Goal: Information Seeking & Learning: Learn about a topic

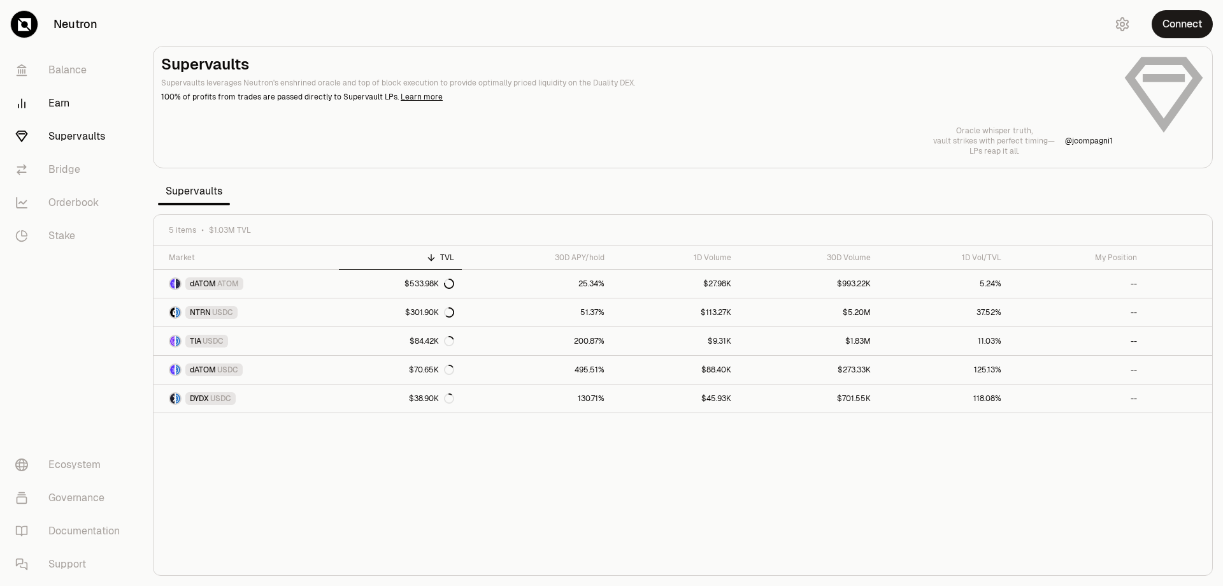
click at [66, 99] on link "Earn" at bounding box center [71, 103] width 133 height 33
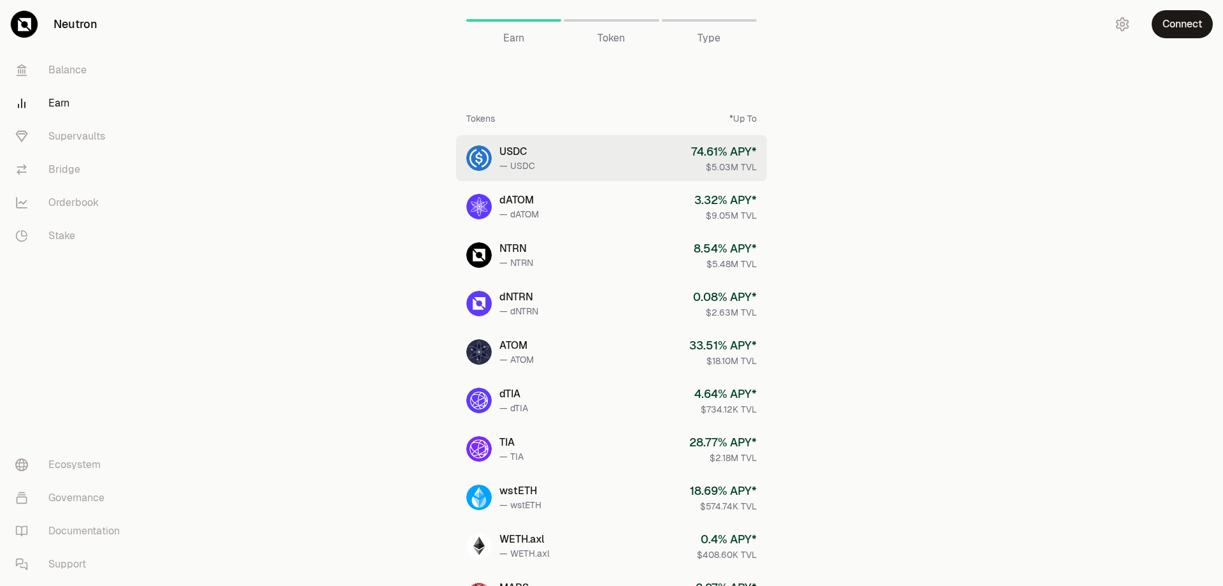
click at [609, 150] on link "USDC — USDC 74.61 % APY* $5.03M TVL" at bounding box center [611, 158] width 311 height 46
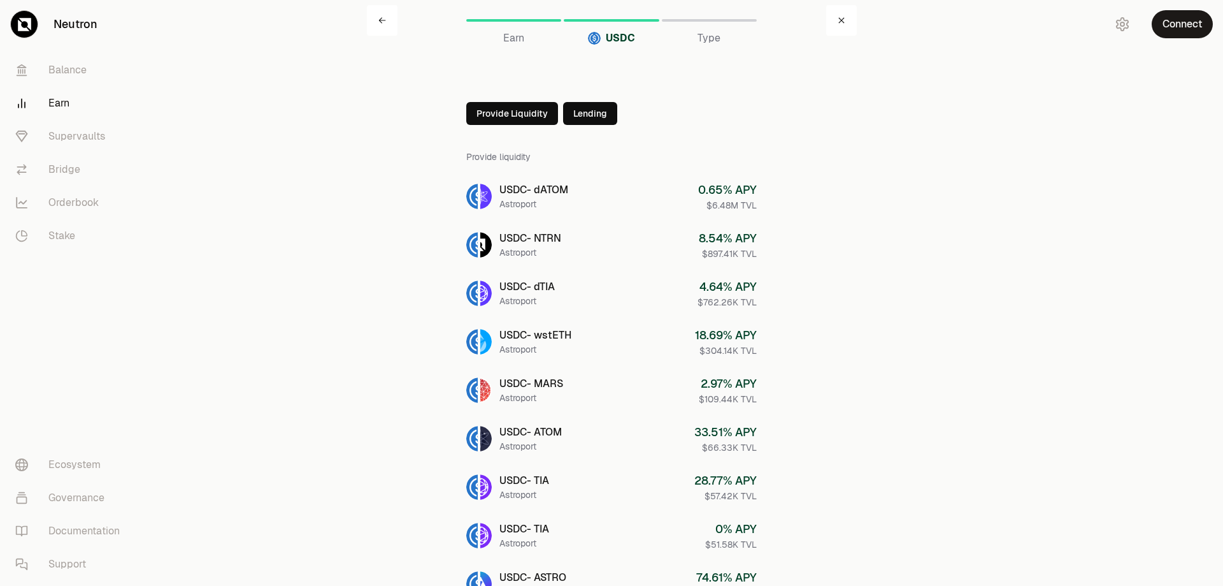
click at [593, 113] on button "Lending" at bounding box center [590, 113] width 54 height 23
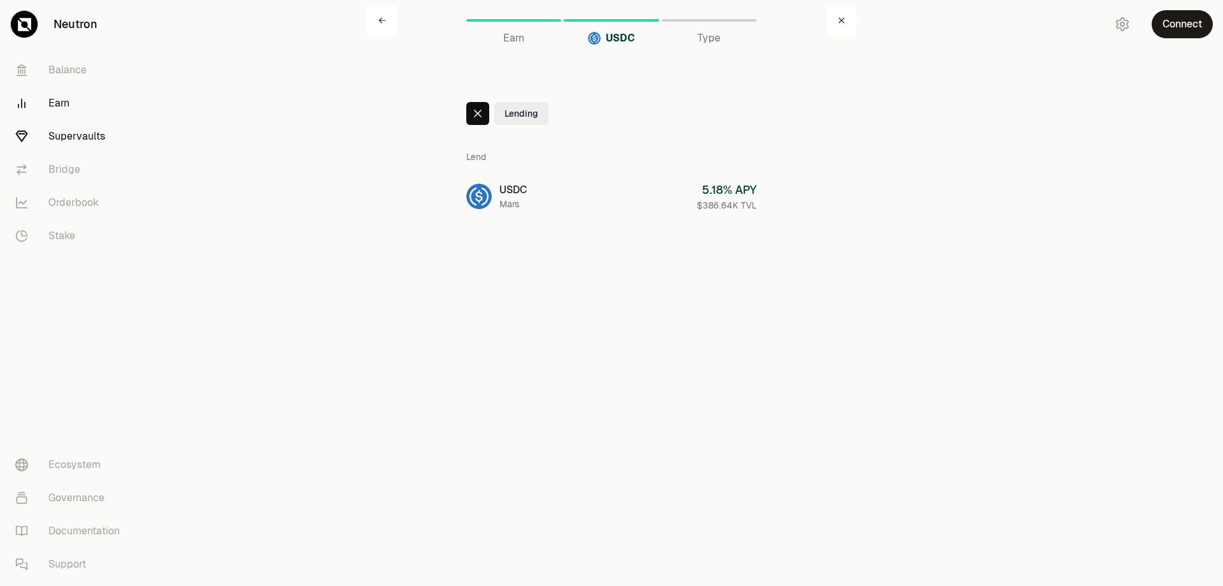
click at [89, 140] on link "Supervaults" at bounding box center [71, 136] width 133 height 33
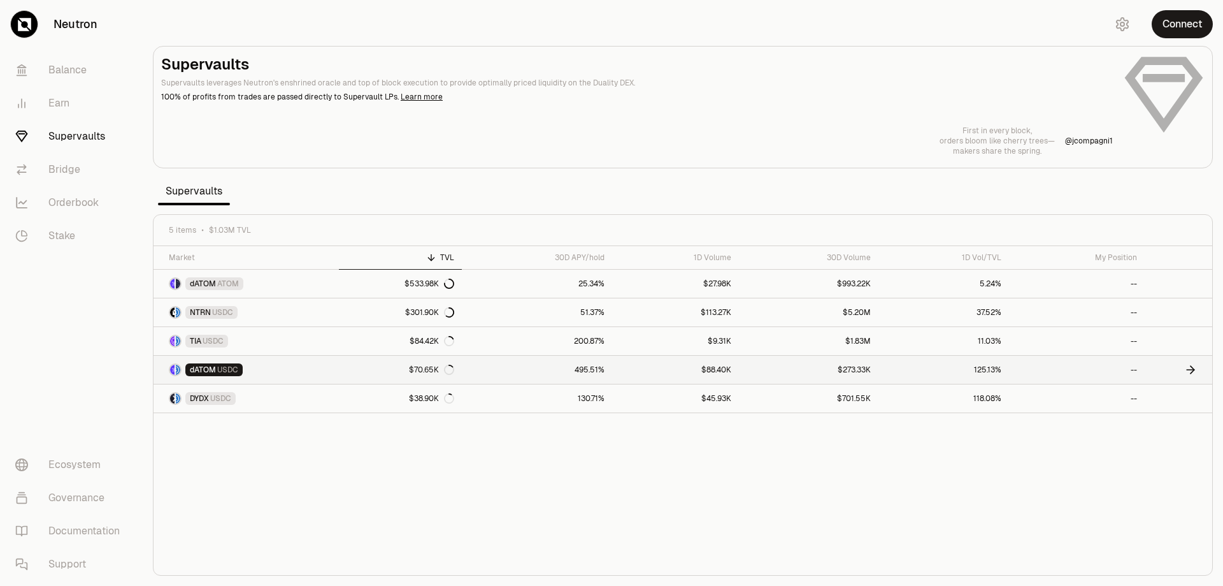
click at [256, 372] on link "dATOM USDC" at bounding box center [246, 370] width 185 height 28
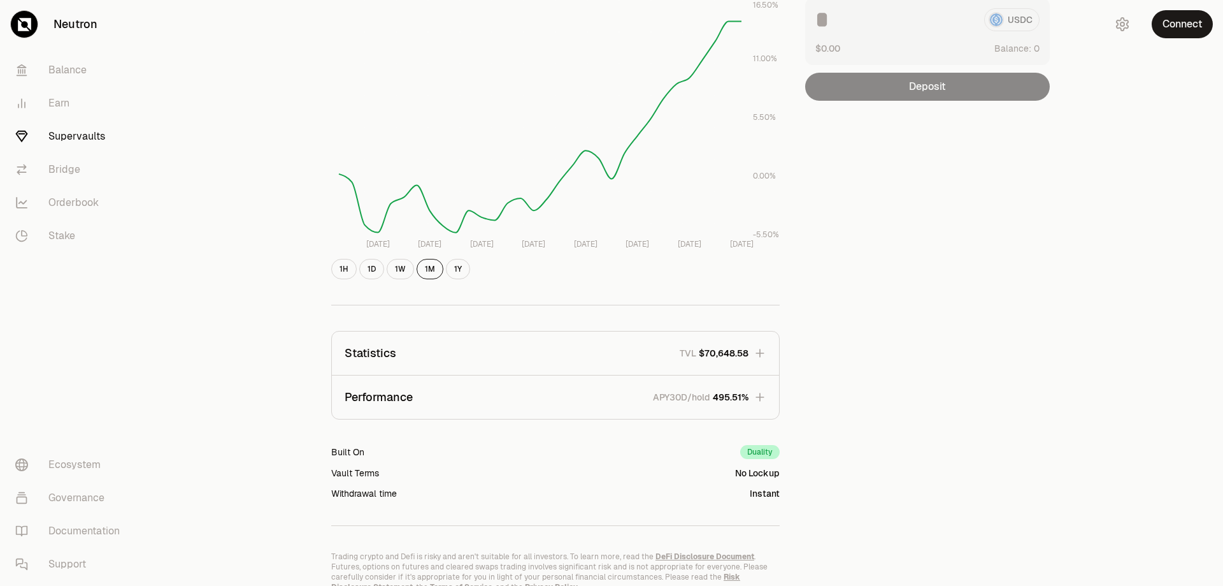
scroll to position [191, 0]
click at [762, 352] on icon "button" at bounding box center [760, 351] width 13 height 13
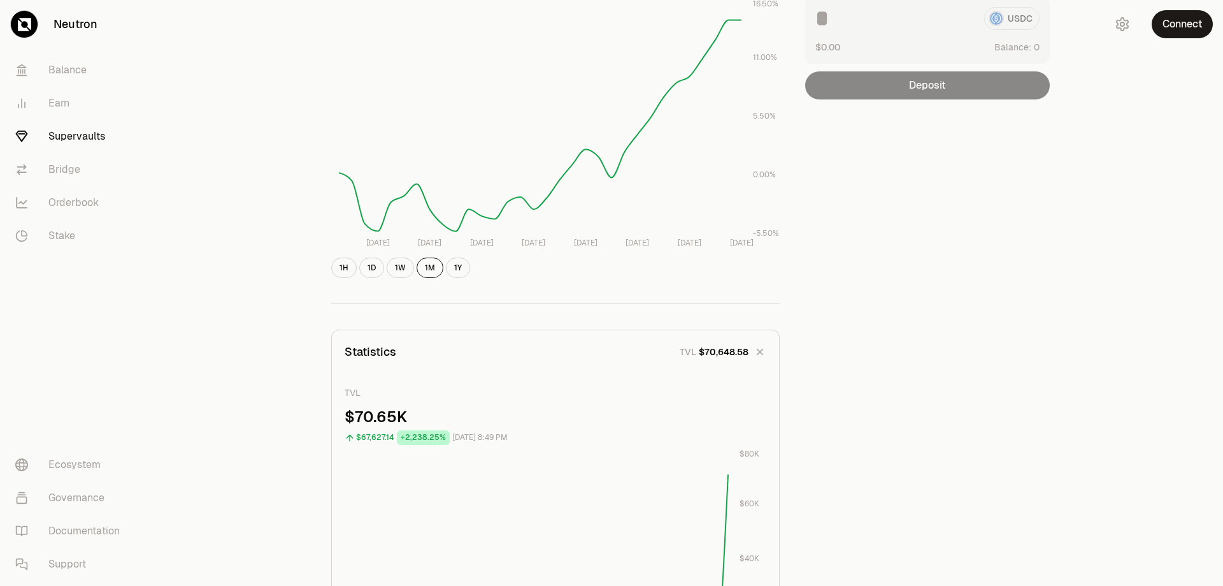
click at [765, 353] on icon "button" at bounding box center [760, 352] width 18 height 18
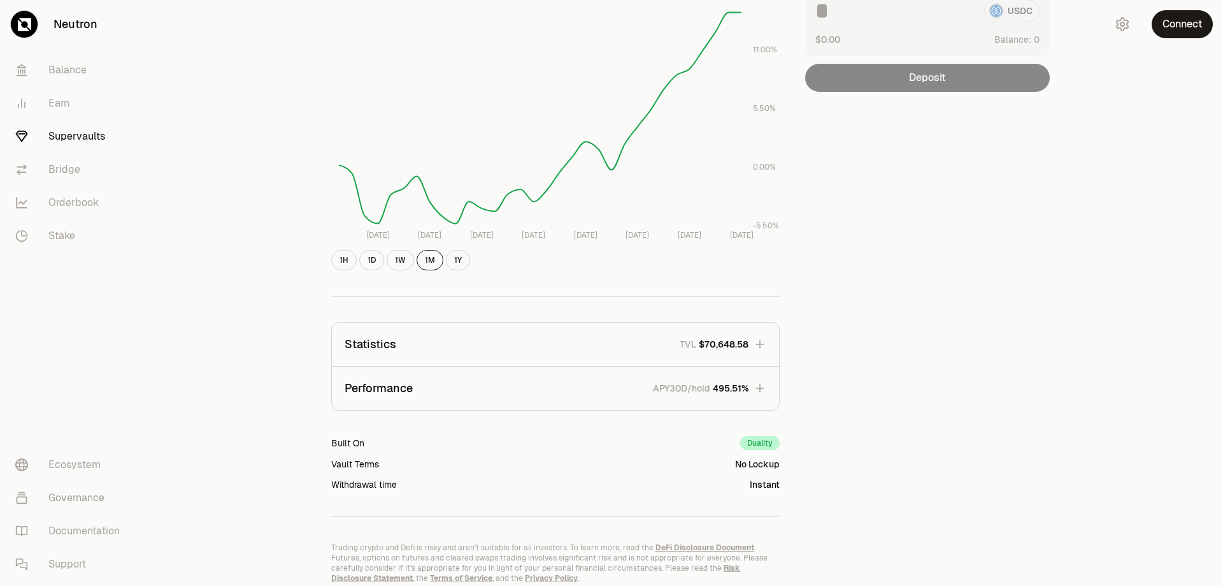
scroll to position [247, 0]
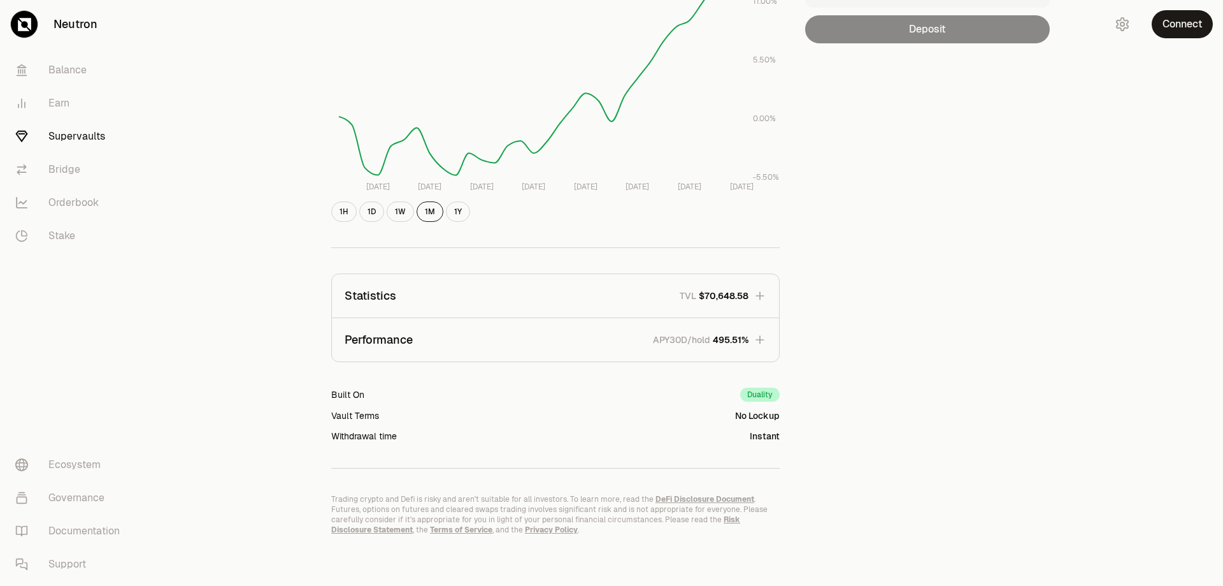
click at [763, 343] on icon "button" at bounding box center [760, 339] width 13 height 13
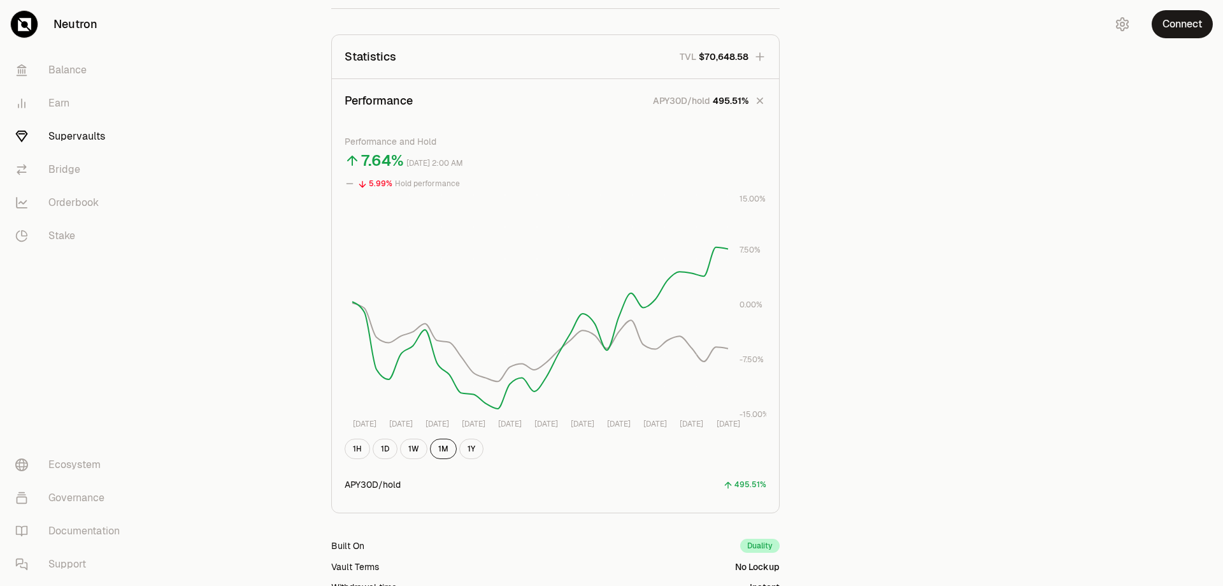
scroll to position [446, 0]
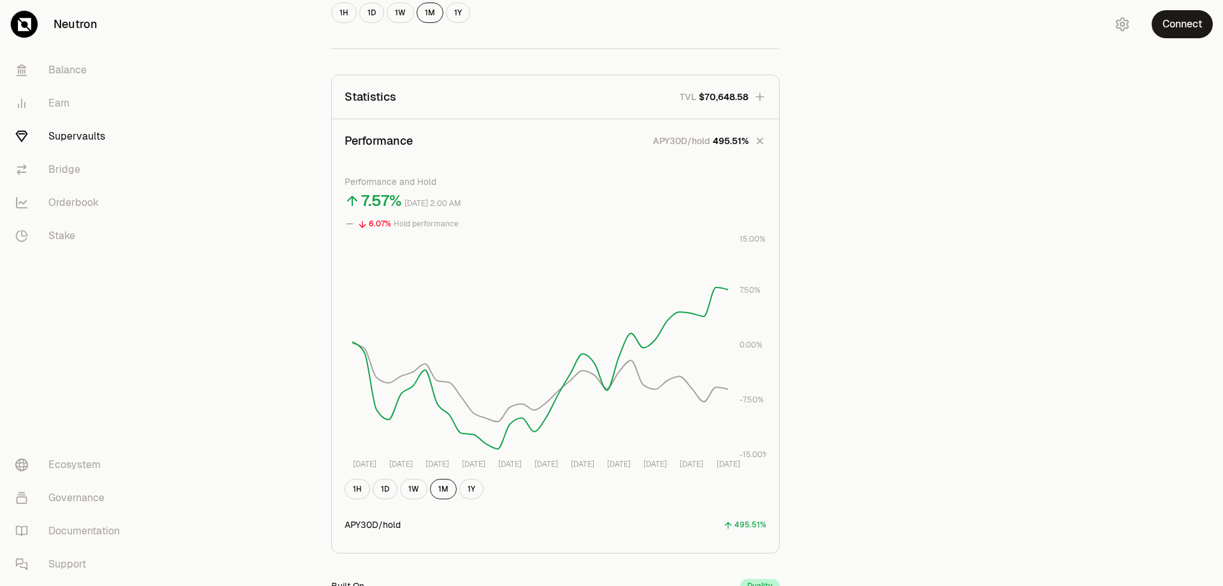
click at [733, 139] on span "495.51%" at bounding box center [731, 140] width 36 height 13
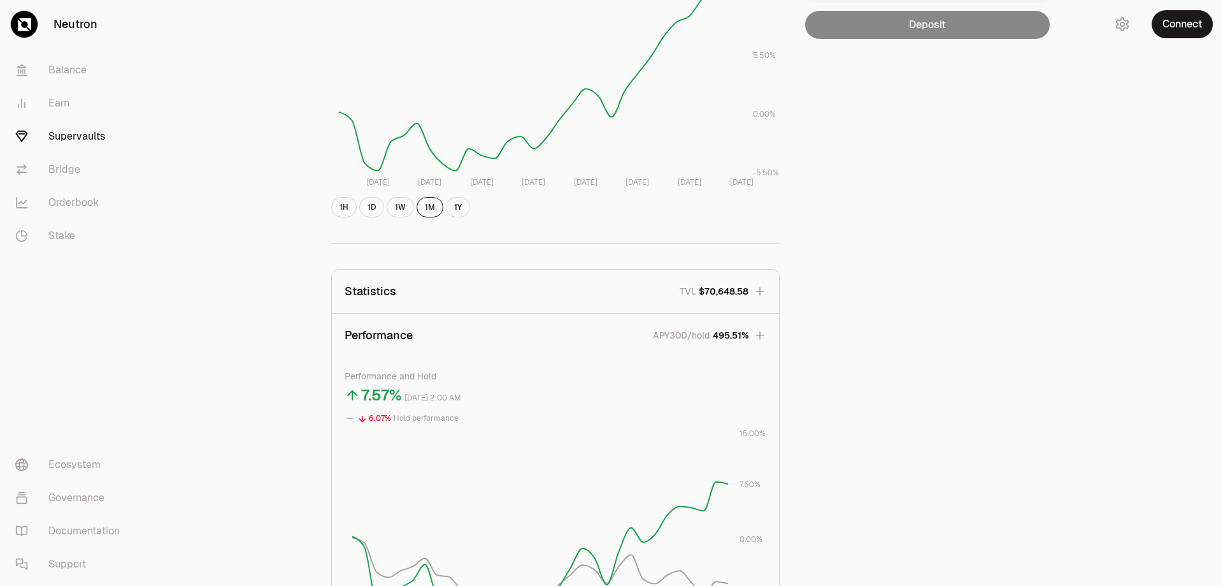
scroll to position [247, 0]
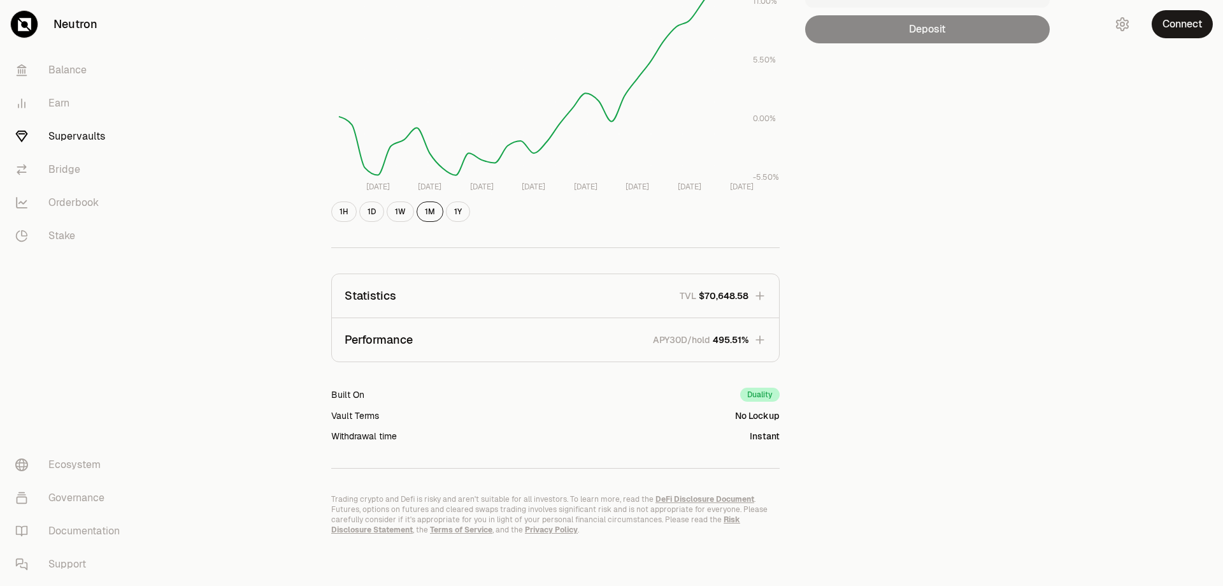
click at [765, 340] on icon "button" at bounding box center [760, 339] width 13 height 13
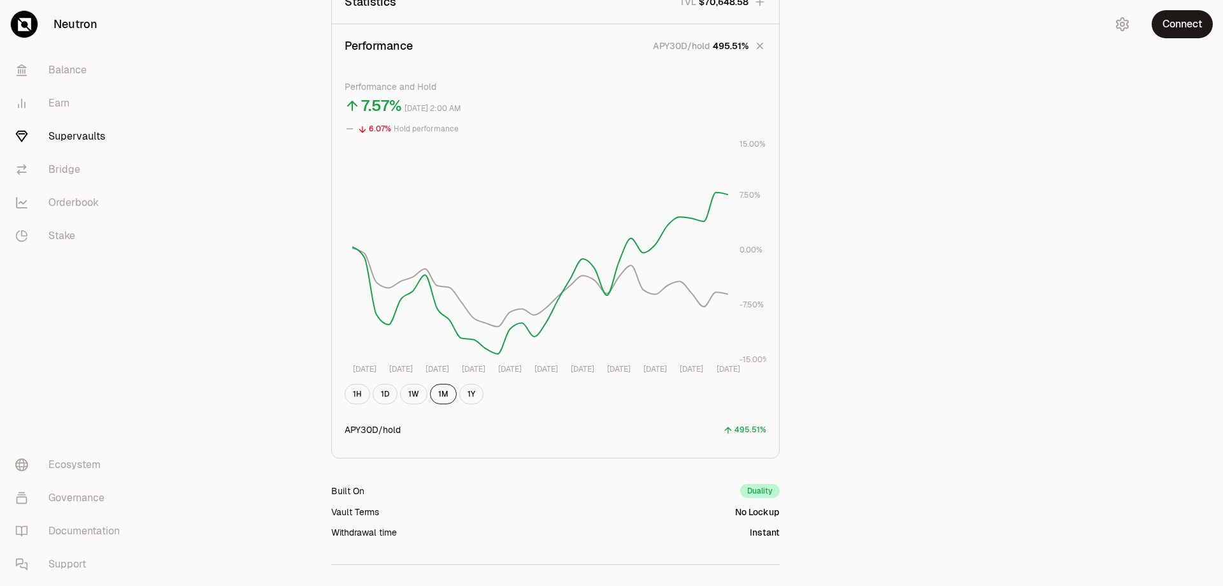
scroll to position [510, 0]
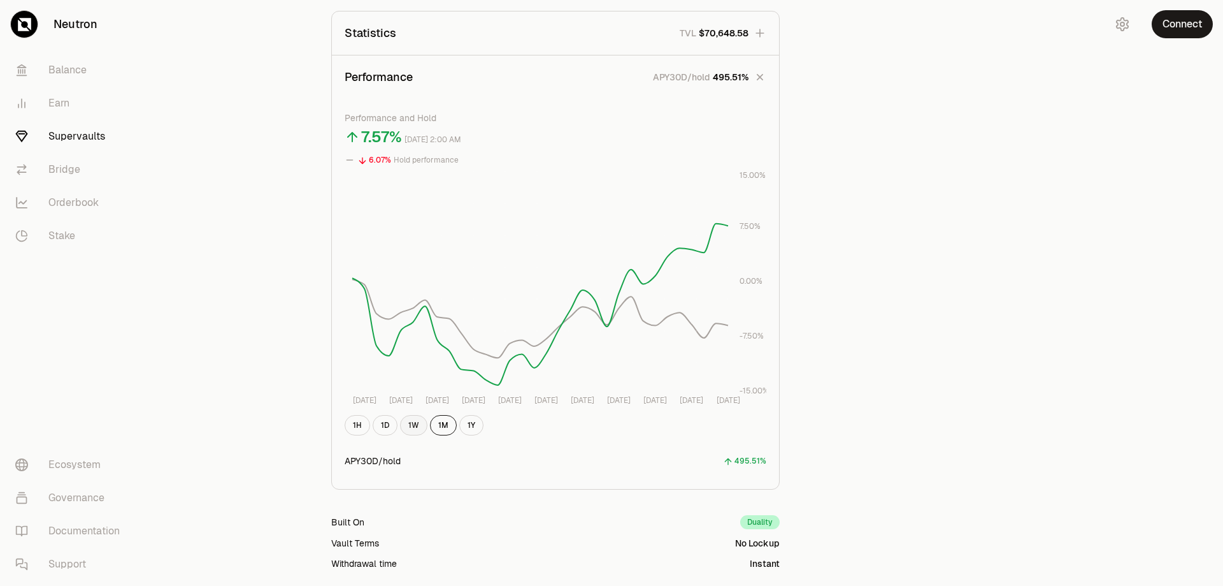
click at [420, 423] on button "1W" at bounding box center [413, 425] width 27 height 20
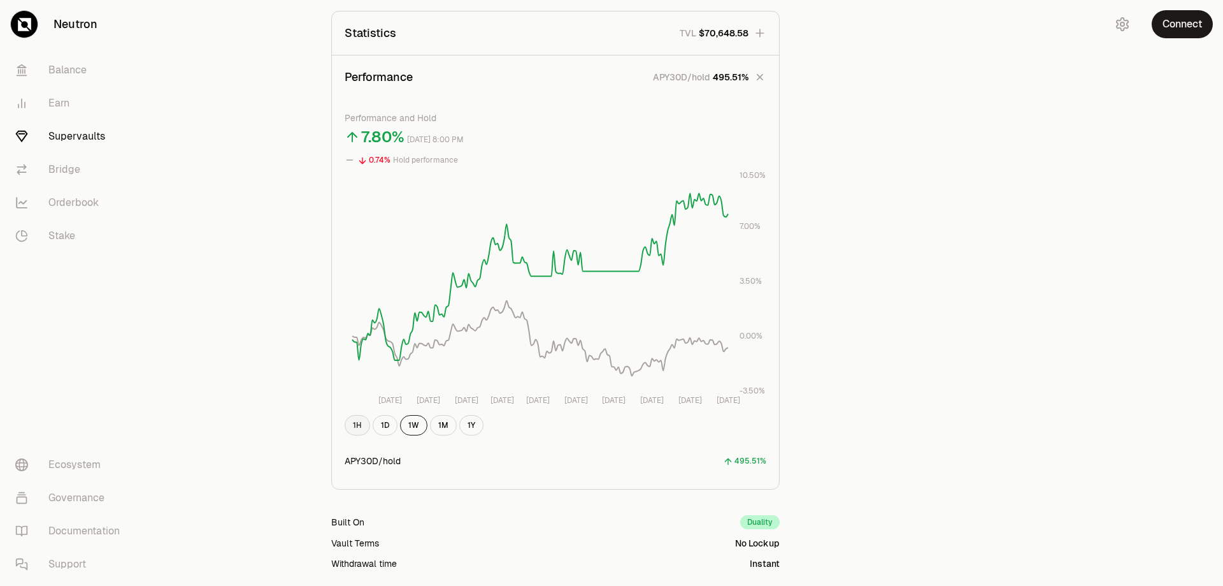
click at [358, 426] on button "1H" at bounding box center [357, 425] width 25 height 20
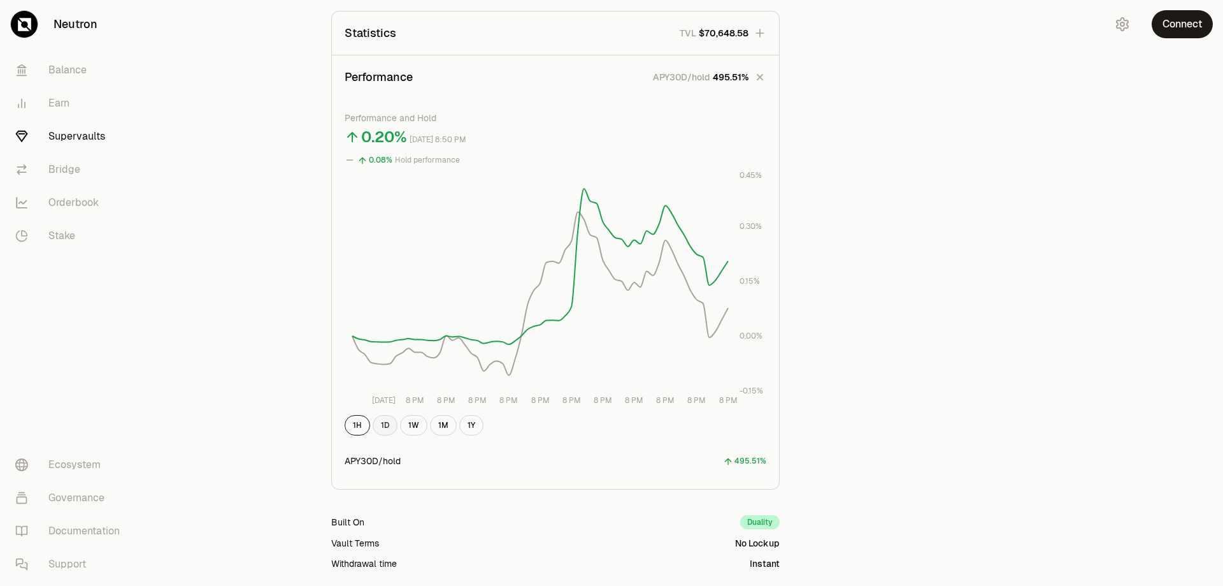
click at [387, 420] on button "1D" at bounding box center [385, 425] width 25 height 20
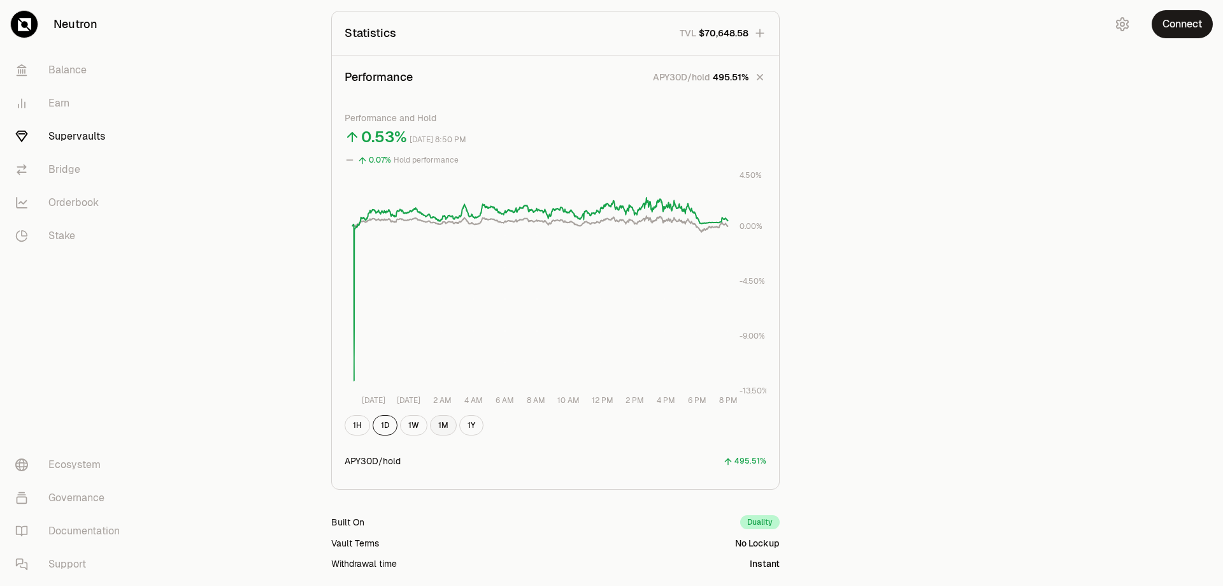
click at [439, 421] on button "1M" at bounding box center [443, 425] width 27 height 20
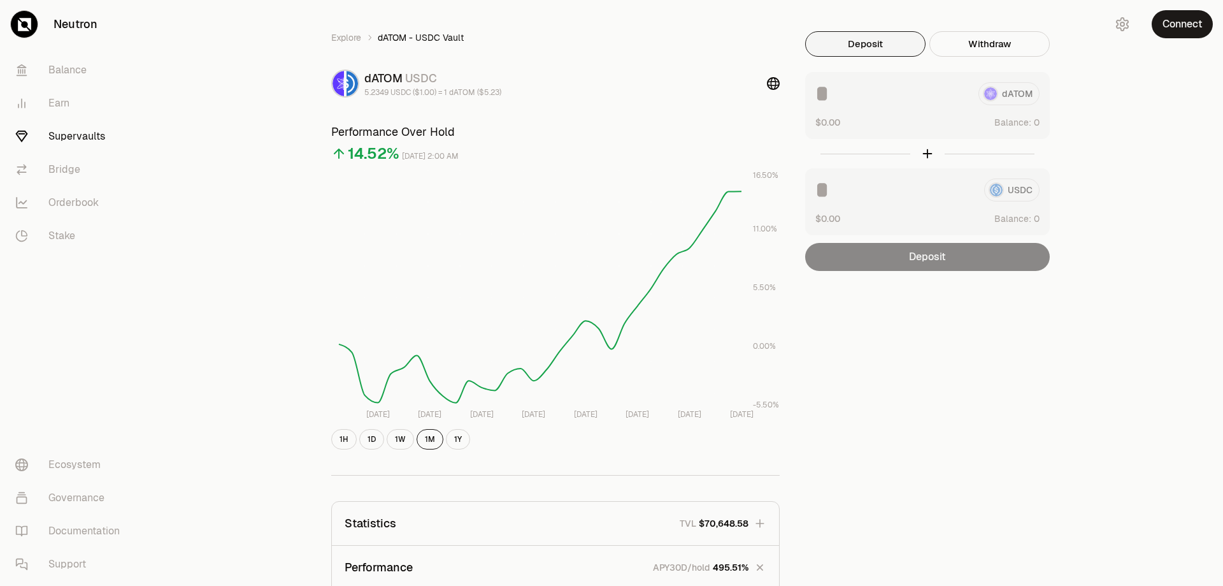
scroll to position [0, 0]
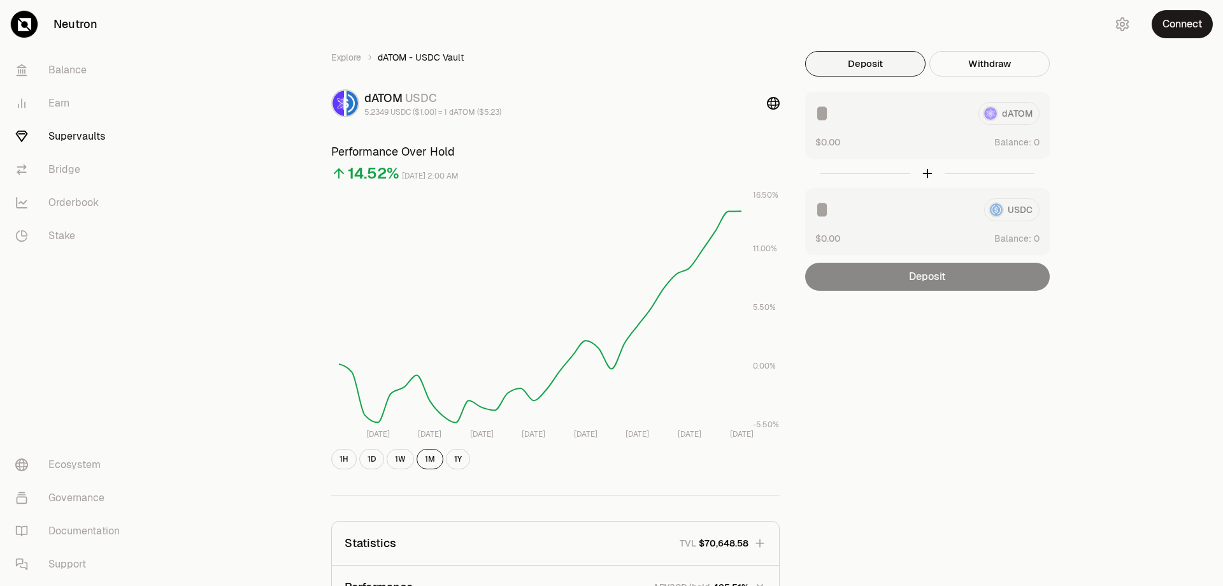
click at [1116, 28] on icon "button" at bounding box center [1122, 24] width 15 height 15
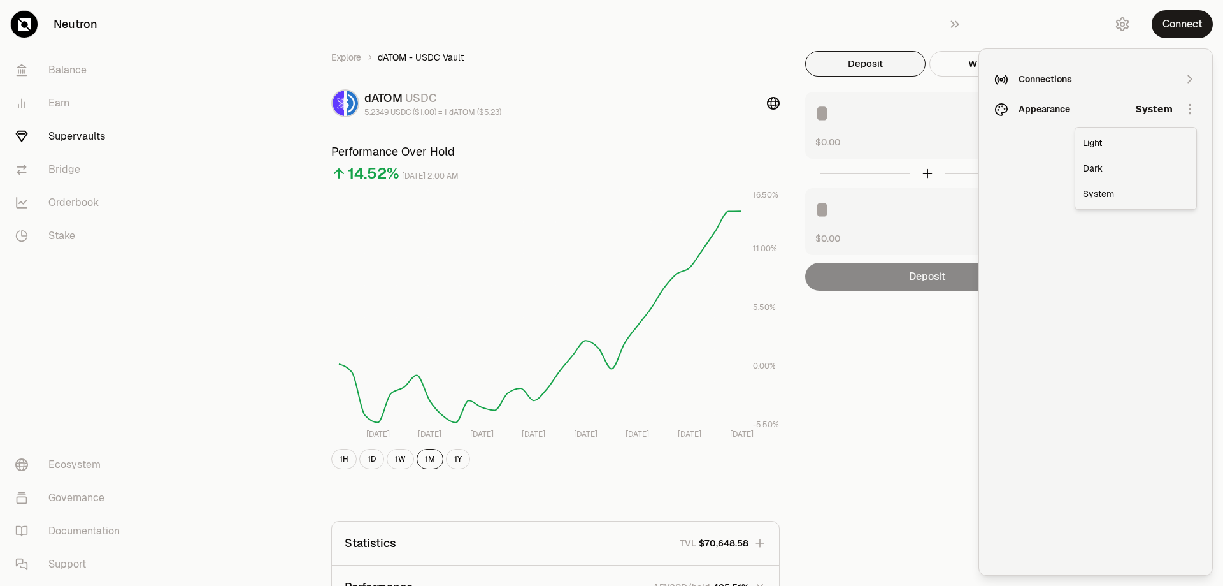
click at [1111, 176] on div "Dark" at bounding box center [1136, 167] width 116 height 25
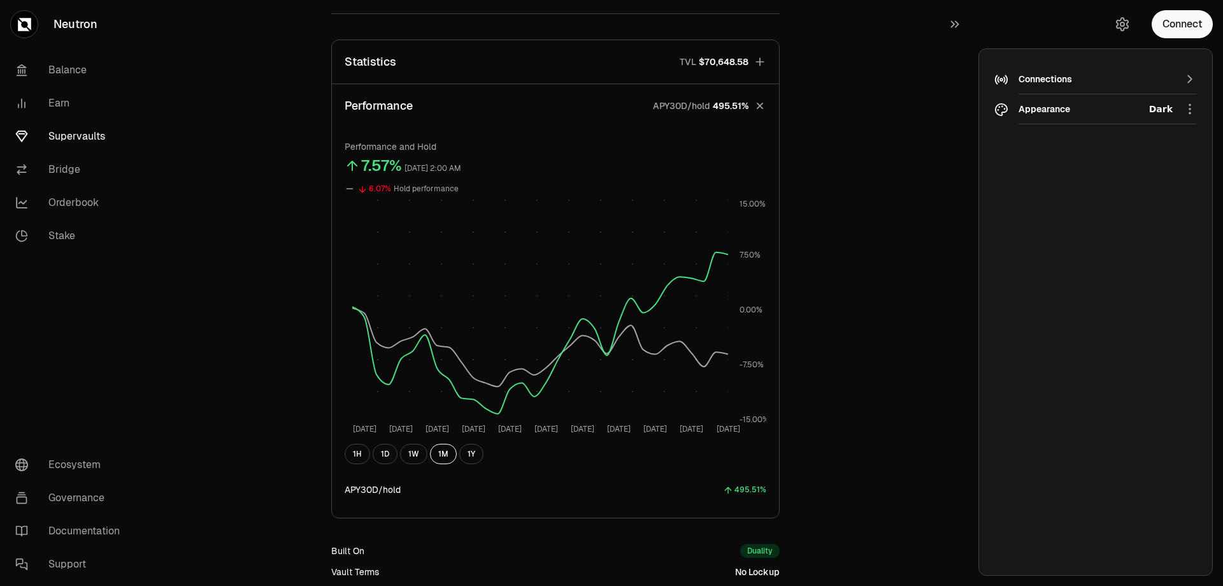
scroll to position [510, 0]
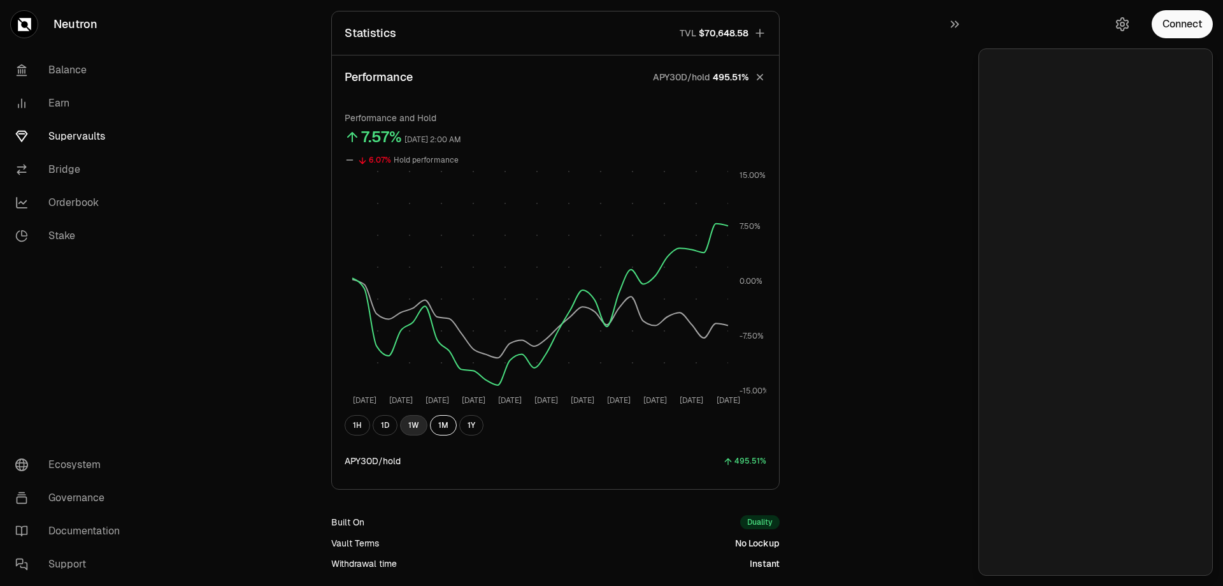
click at [417, 425] on button "1W" at bounding box center [413, 425] width 27 height 20
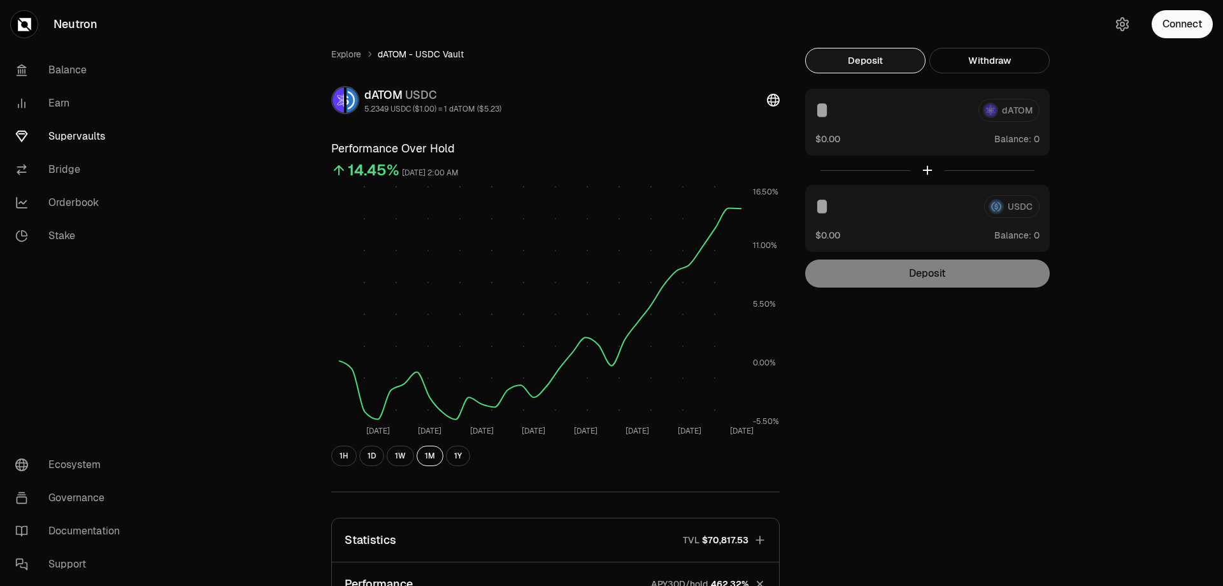
scroll to position [0, 0]
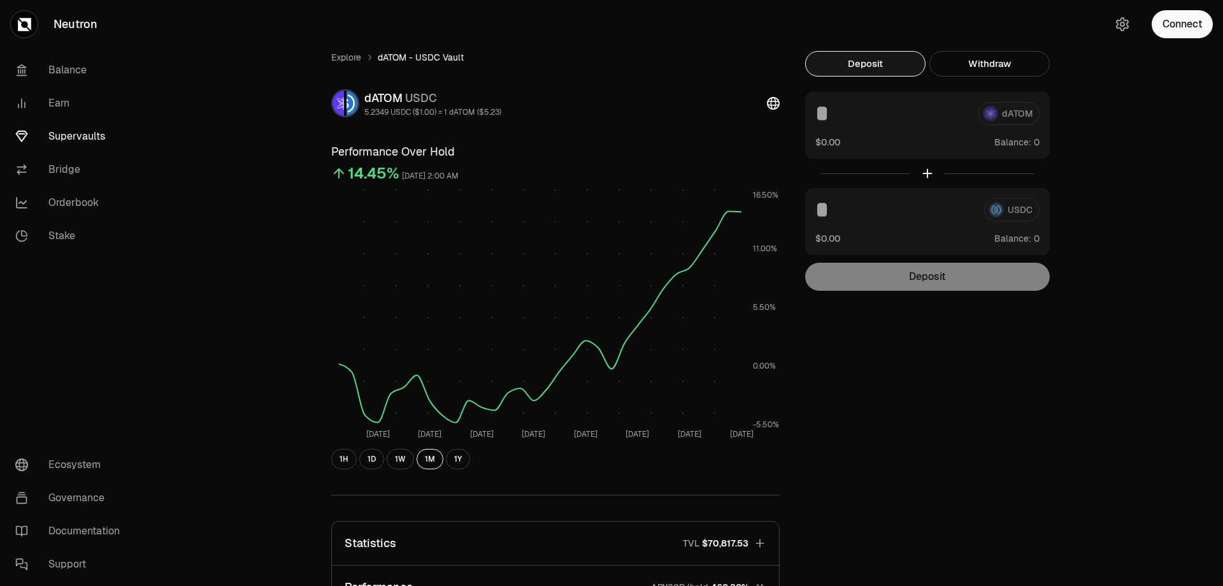
click at [777, 105] on icon at bounding box center [773, 103] width 13 height 13
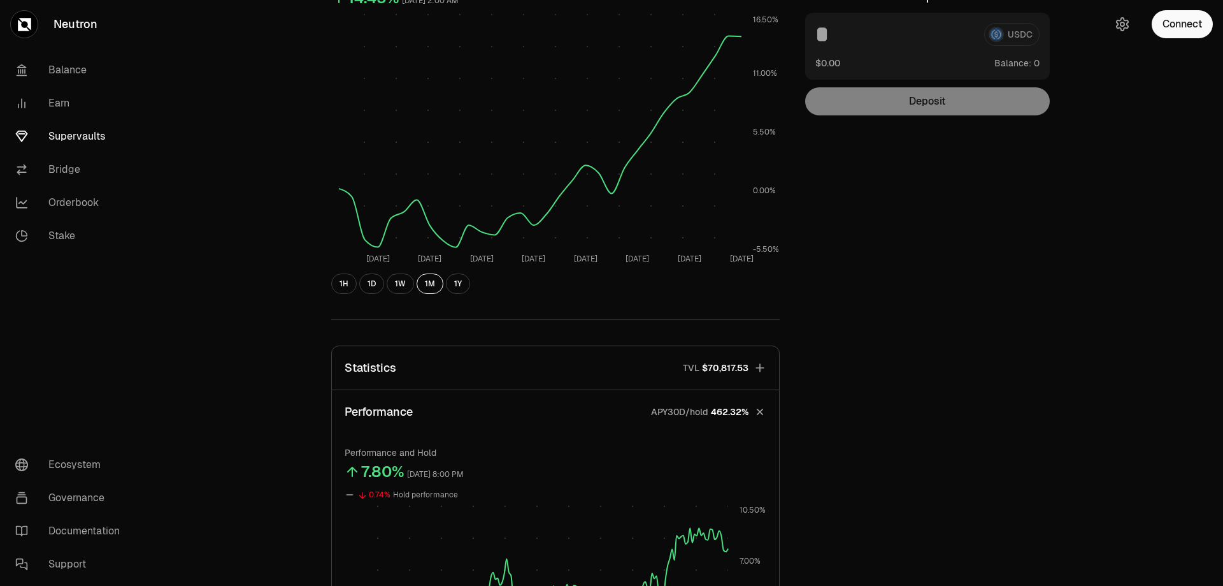
scroll to position [191, 0]
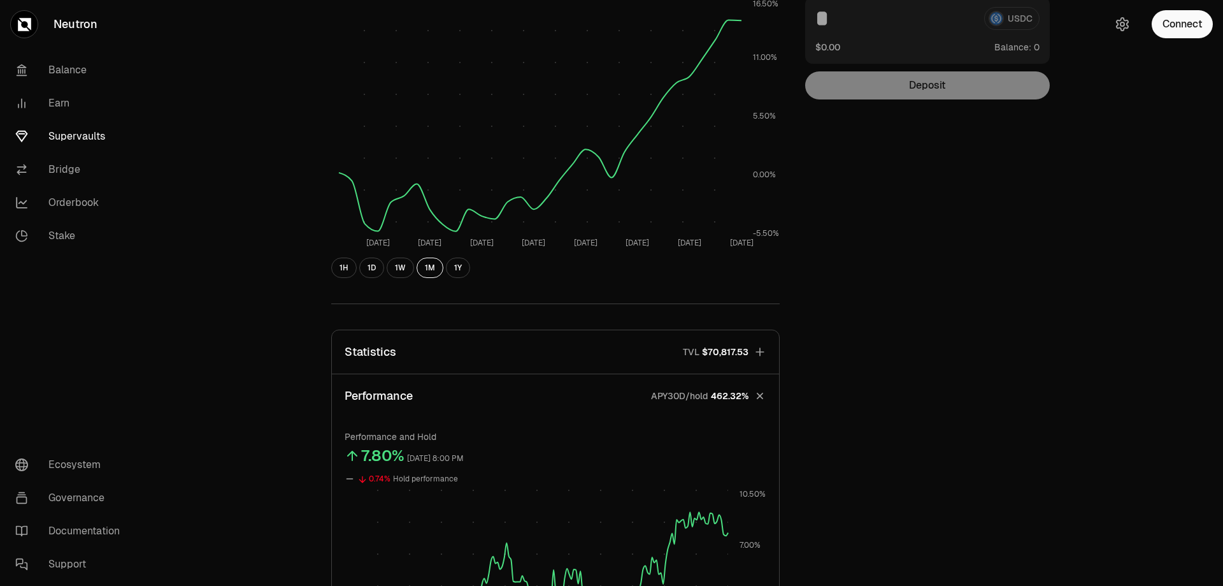
click at [753, 347] on button "Statistics TVL $70,817.53" at bounding box center [555, 351] width 447 height 43
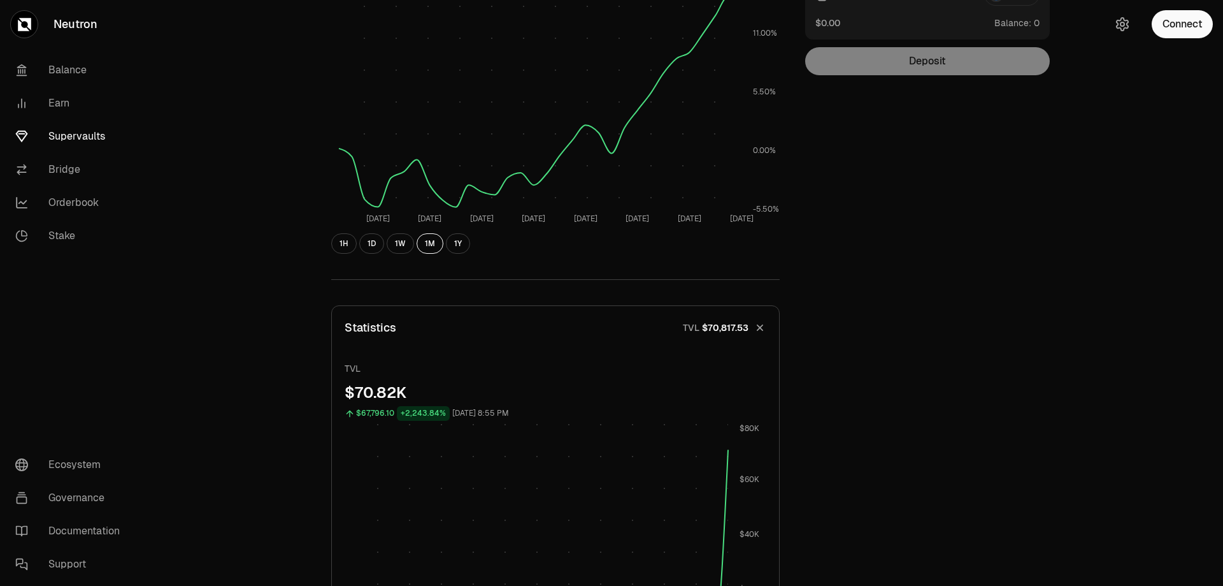
scroll to position [215, 0]
click at [75, 533] on link "Documentation" at bounding box center [71, 530] width 133 height 33
